Goal: Information Seeking & Learning: Check status

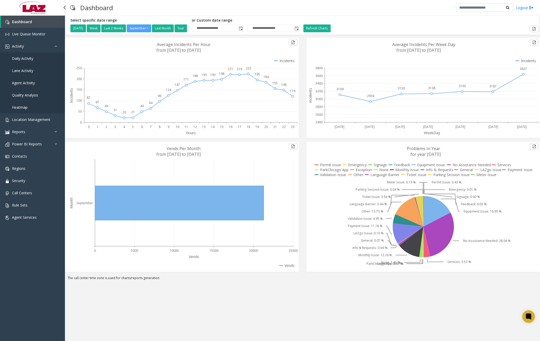
drag, startPoint x: 0, startPoint y: 0, endPoint x: 27, endPoint y: 53, distance: 59.5
click at [27, 53] on link "Daily Activity" at bounding box center [32, 58] width 65 height 12
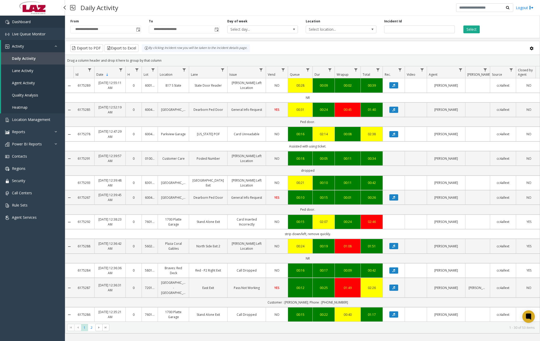
click at [51, 24] on link "Dashboard" at bounding box center [32, 22] width 65 height 12
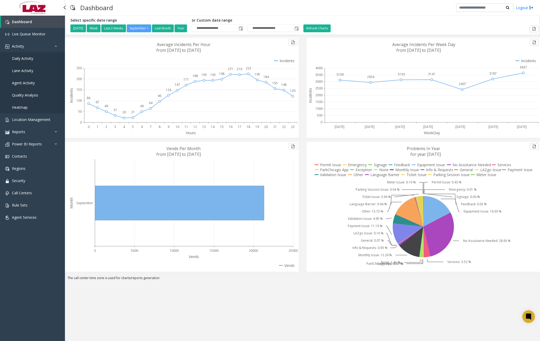
click at [32, 60] on span "Daily Activity" at bounding box center [22, 58] width 21 height 5
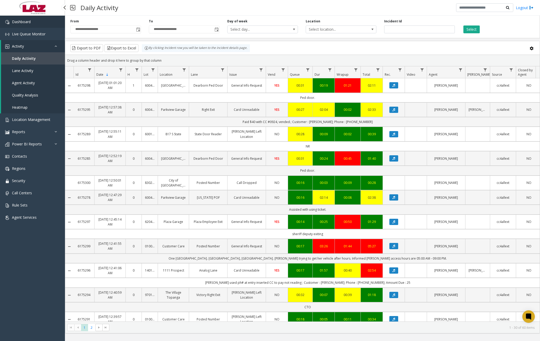
click at [33, 21] on link "Dashboard" at bounding box center [32, 22] width 65 height 12
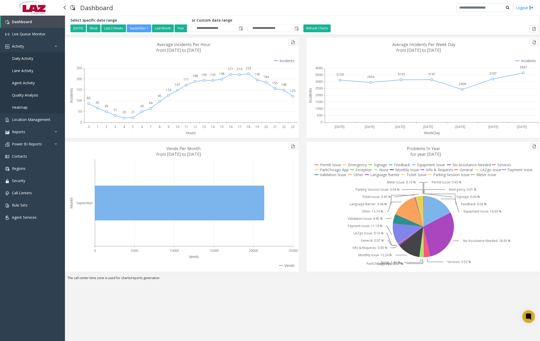
click at [24, 62] on link "Daily Activity" at bounding box center [32, 58] width 65 height 12
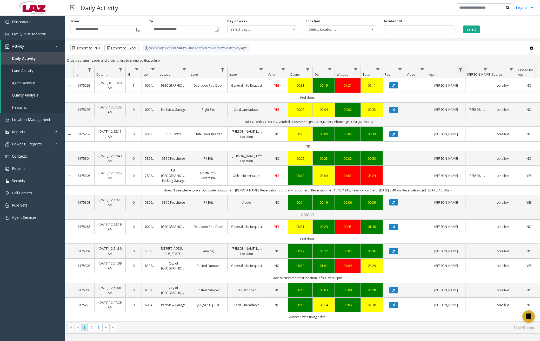
click at [461, 70] on span "Data table" at bounding box center [461, 70] width 4 height 4
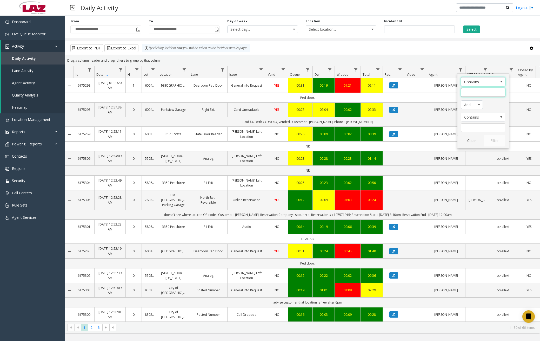
click at [469, 93] on input "Agent Filter" at bounding box center [483, 92] width 44 height 9
type input "******"
click at [492, 140] on button "Filter" at bounding box center [494, 140] width 21 height 11
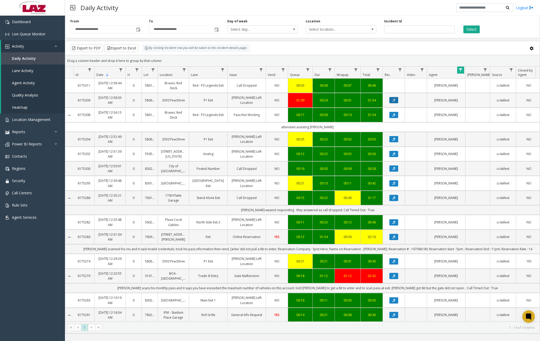
click at [394, 100] on icon "Data table" at bounding box center [394, 99] width 3 height 3
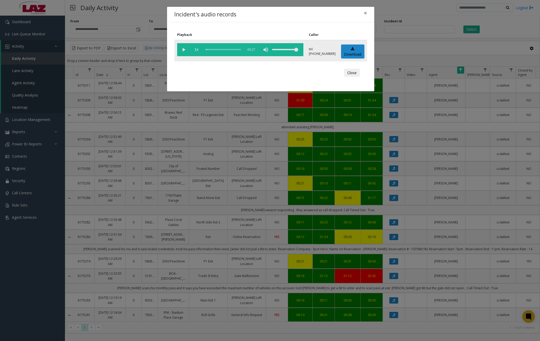
click at [185, 50] on vg-play-pause at bounding box center [183, 49] width 13 height 13
click at [208, 50] on div "scrub bar" at bounding box center [223, 49] width 35 height 13
click at [211, 49] on div "scrub bar" at bounding box center [223, 49] width 35 height 13
drag, startPoint x: 214, startPoint y: 49, endPoint x: 217, endPoint y: 49, distance: 2.9
click at [214, 49] on div "scrub bar" at bounding box center [223, 49] width 35 height 13
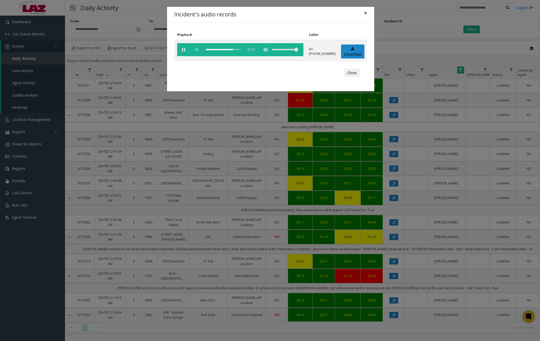
click at [365, 12] on span "×" at bounding box center [365, 12] width 3 height 7
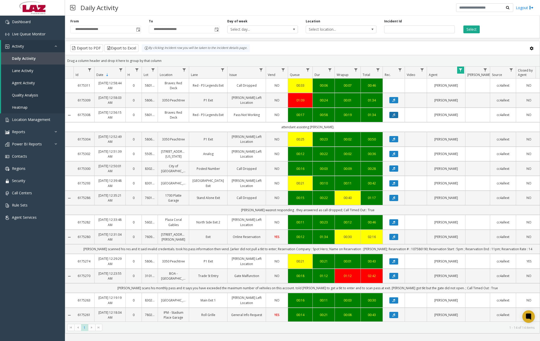
click at [395, 114] on icon "Data table" at bounding box center [394, 114] width 3 height 3
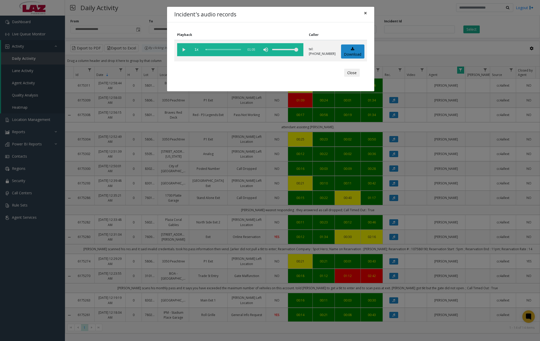
click at [366, 14] on span "×" at bounding box center [365, 12] width 3 height 7
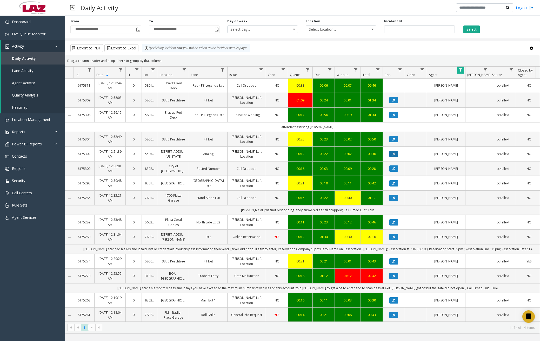
click at [396, 154] on button "Data table" at bounding box center [394, 154] width 9 height 6
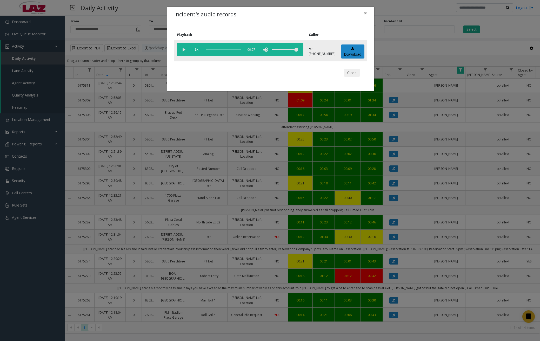
click at [185, 50] on vg-play-pause at bounding box center [183, 49] width 13 height 13
click at [207, 49] on div "scrub bar" at bounding box center [223, 49] width 35 height 13
click at [211, 49] on div "scrub bar" at bounding box center [223, 49] width 35 height 13
click at [221, 49] on div "scrub bar" at bounding box center [223, 49] width 35 height 13
click at [367, 14] on span "×" at bounding box center [365, 12] width 3 height 7
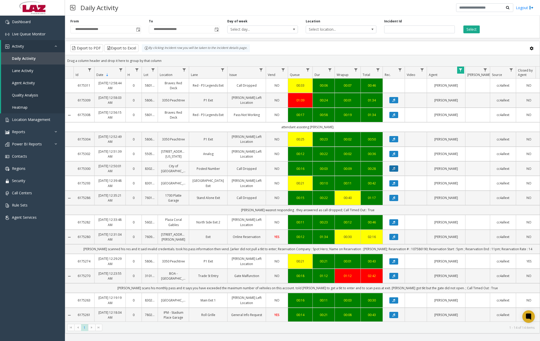
click at [395, 168] on icon "Data table" at bounding box center [394, 168] width 3 height 3
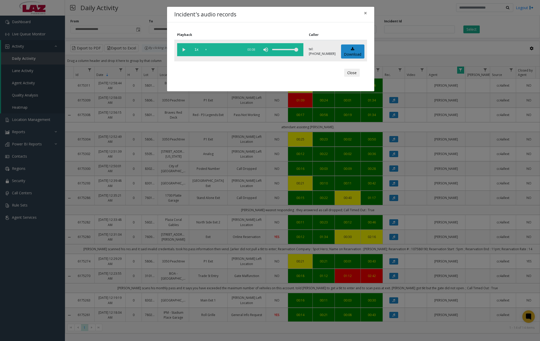
click at [185, 49] on vg-play-pause at bounding box center [183, 49] width 13 height 13
click at [212, 50] on div "scrub bar" at bounding box center [223, 49] width 35 height 13
click at [215, 49] on div "scrub bar" at bounding box center [223, 49] width 35 height 13
click at [219, 49] on div "scrub bar" at bounding box center [223, 49] width 35 height 13
click at [224, 49] on div "scrub bar" at bounding box center [223, 49] width 35 height 13
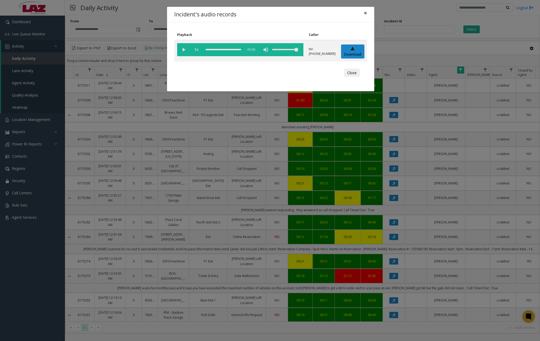
click at [366, 13] on span "×" at bounding box center [365, 12] width 3 height 7
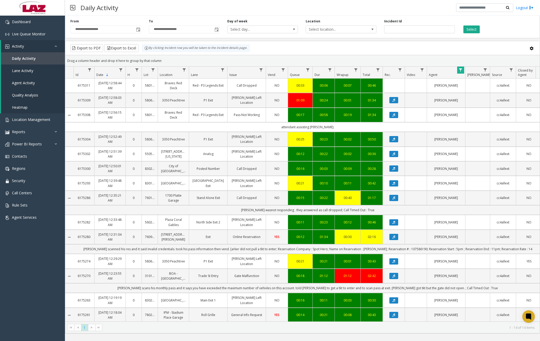
scroll to position [14, 0]
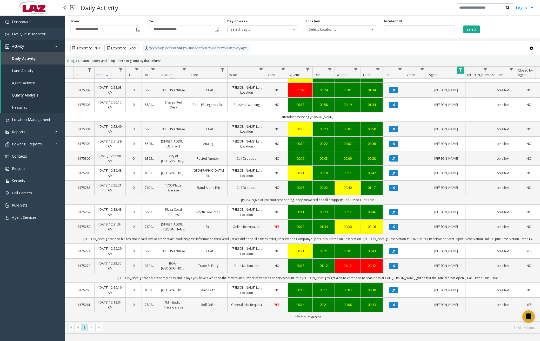
click at [30, 27] on link "Dashboard" at bounding box center [32, 22] width 65 height 12
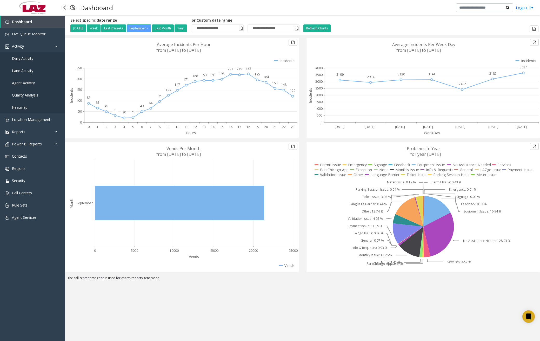
click at [32, 61] on link "Daily Activity" at bounding box center [32, 58] width 65 height 12
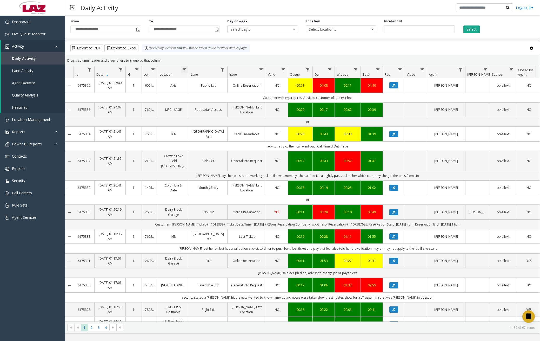
click at [185, 69] on span "Data table" at bounding box center [184, 70] width 4 height 4
click at [198, 89] on input "Location Filter" at bounding box center [207, 92] width 44 height 9
type input "******"
click at [217, 141] on button "Filter" at bounding box center [218, 140] width 21 height 11
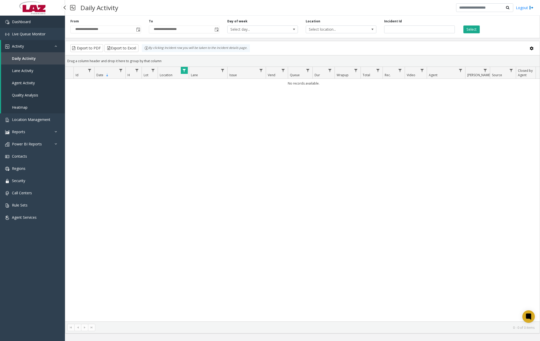
click at [37, 23] on link "Dashboard" at bounding box center [32, 22] width 65 height 12
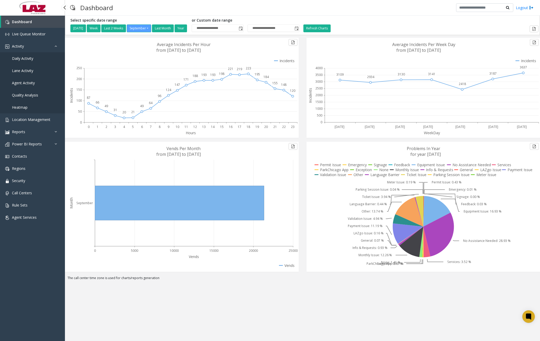
click at [37, 58] on link "Daily Activity" at bounding box center [32, 58] width 65 height 12
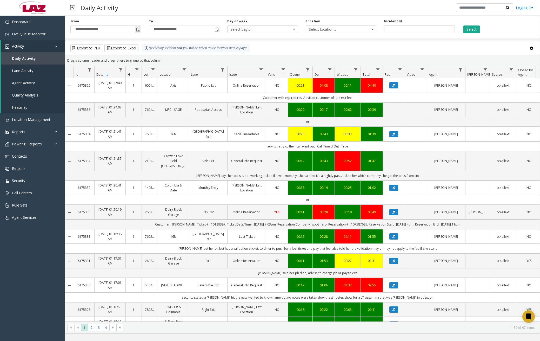
click at [137, 31] on span "Toggle popup" at bounding box center [138, 30] width 4 height 4
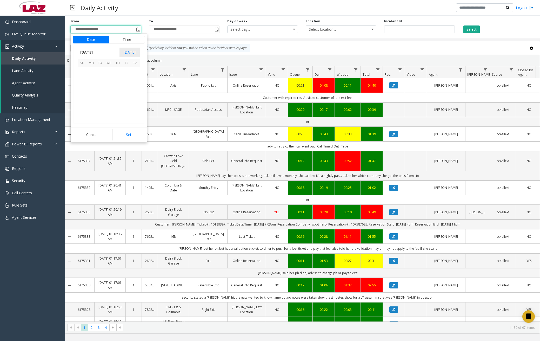
scroll to position [93271, 0]
click at [110, 97] on span "24" at bounding box center [108, 97] width 9 height 9
click at [83, 90] on span "11" at bounding box center [85, 90] width 4 height 5
click at [109, 89] on span "00" at bounding box center [111, 90] width 4 height 5
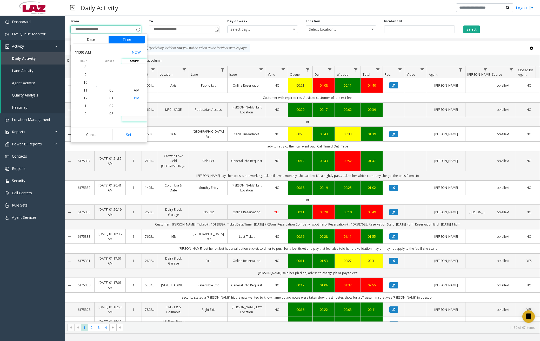
click at [134, 98] on span "PM" at bounding box center [137, 97] width 6 height 5
click at [134, 132] on button "Set" at bounding box center [129, 134] width 33 height 11
type input "**********"
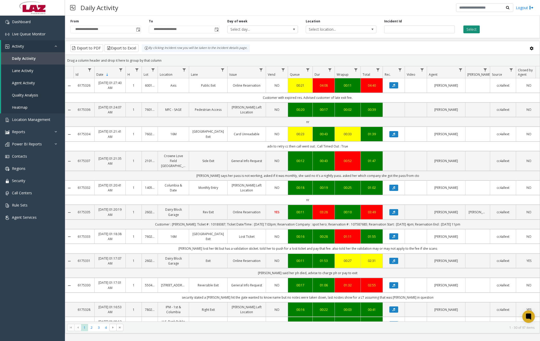
drag, startPoint x: 471, startPoint y: 32, endPoint x: 469, endPoint y: 30, distance: 2.8
click at [469, 30] on button "Select" at bounding box center [472, 29] width 16 height 8
click at [187, 68] on link "Data table" at bounding box center [184, 69] width 7 height 7
click at [197, 92] on input "Location Filter" at bounding box center [207, 92] width 44 height 9
type input "******"
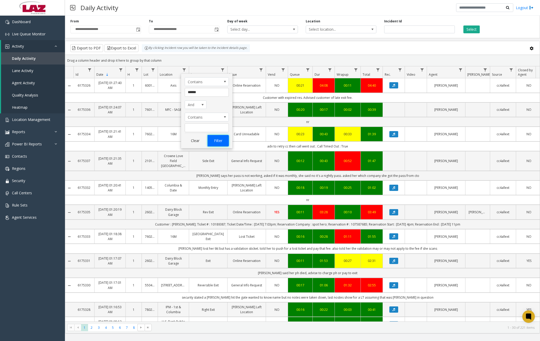
click at [218, 140] on button "Filter" at bounding box center [218, 140] width 21 height 11
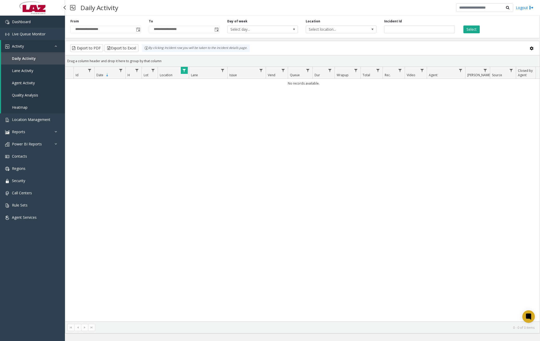
click at [42, 25] on link "Dashboard" at bounding box center [32, 22] width 65 height 12
